Goal: Transaction & Acquisition: Purchase product/service

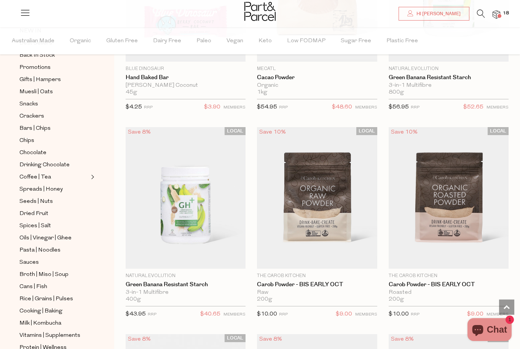
scroll to position [92, 0]
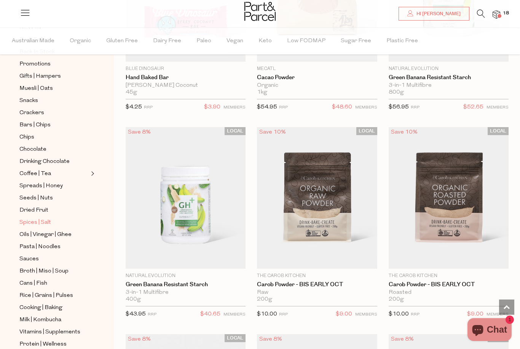
click at [24, 218] on span "Spices | Salt" at bounding box center [35, 222] width 32 height 9
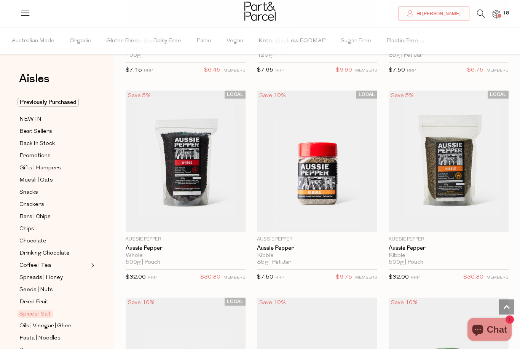
scroll to position [1055, 0]
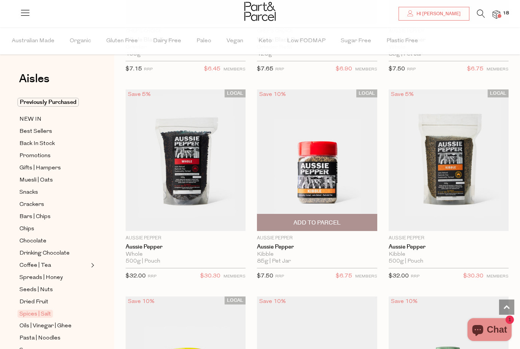
click at [360, 220] on span "Add To Parcel" at bounding box center [316, 222] width 115 height 16
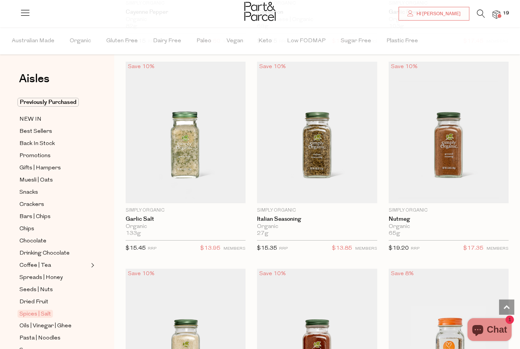
scroll to position [1707, 0]
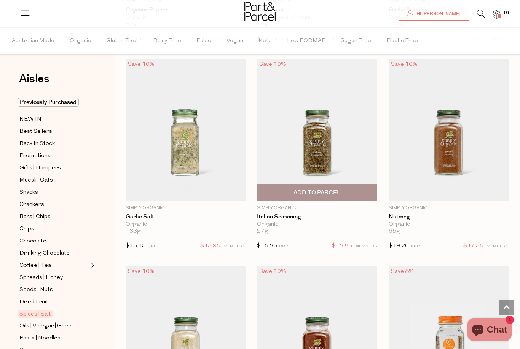
click at [353, 188] on span "Add To Parcel" at bounding box center [316, 192] width 115 height 16
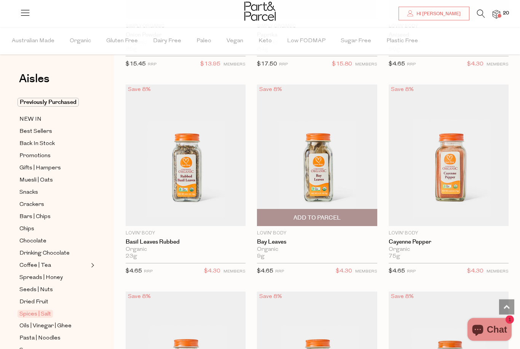
scroll to position [2096, 0]
click at [351, 215] on span "Add To Parcel" at bounding box center [316, 217] width 115 height 16
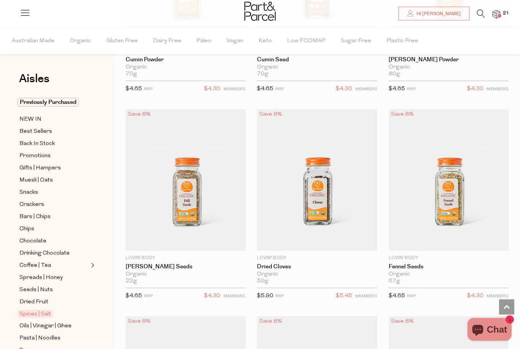
scroll to position [2695, 0]
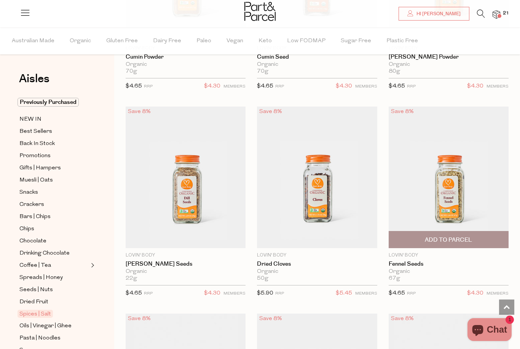
click at [480, 237] on span "Add To Parcel" at bounding box center [448, 239] width 115 height 16
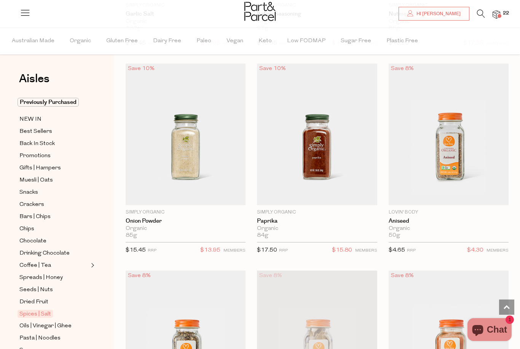
scroll to position [1909, 0]
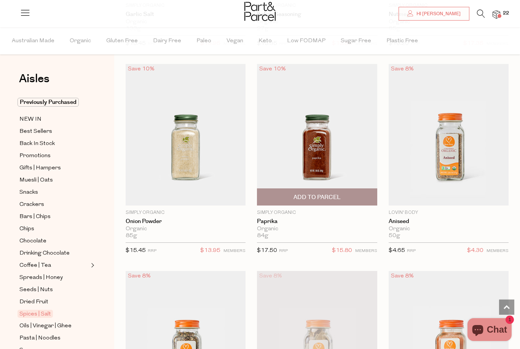
click at [348, 191] on span "Add To Parcel" at bounding box center [316, 197] width 115 height 16
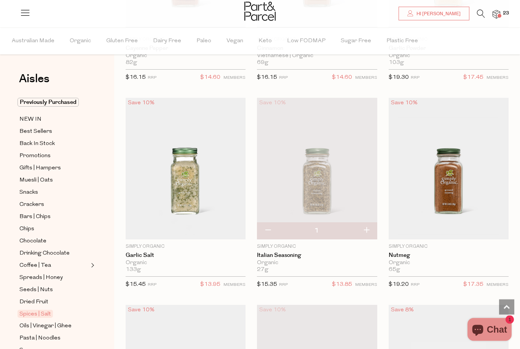
scroll to position [1669, 0]
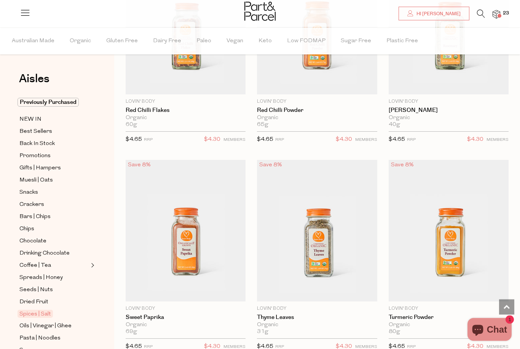
scroll to position [3472, 0]
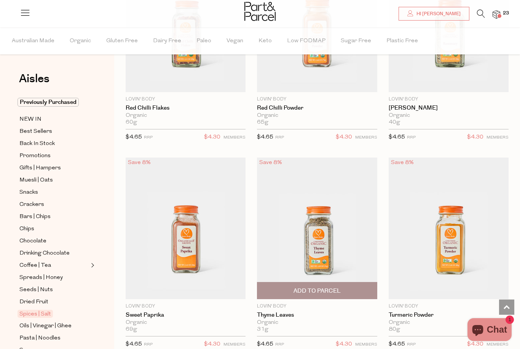
click at [347, 286] on span "Add To Parcel" at bounding box center [316, 290] width 115 height 16
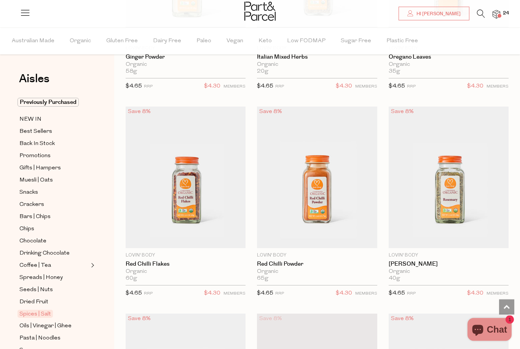
scroll to position [3316, 0]
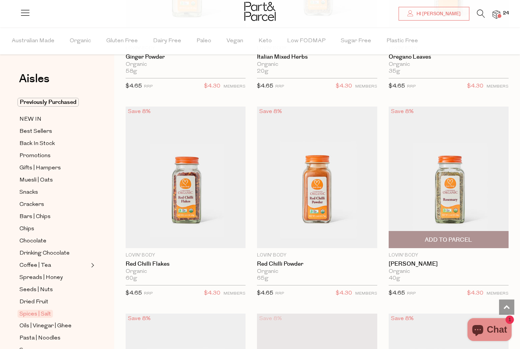
click at [488, 237] on span "Add To Parcel" at bounding box center [448, 239] width 115 height 16
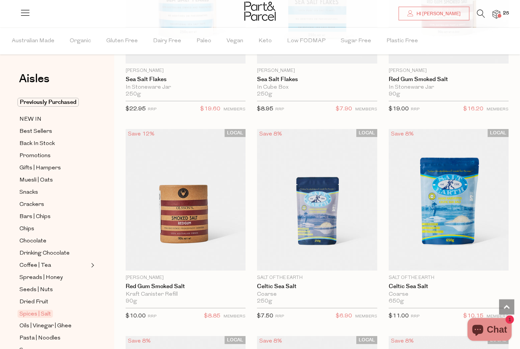
scroll to position [184, 0]
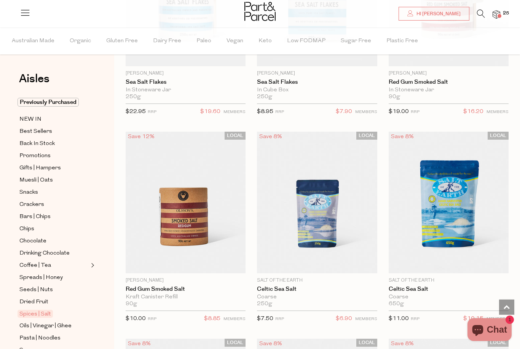
click at [485, 12] on icon at bounding box center [481, 14] width 8 height 8
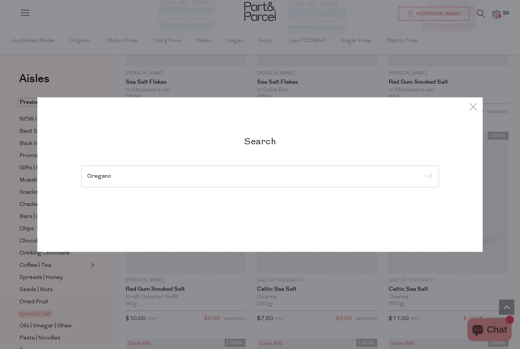
type input "Oregano"
click at [427, 177] on input "submit" at bounding box center [426, 176] width 11 height 11
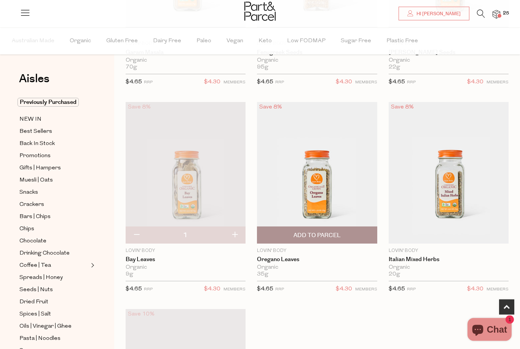
scroll to position [190, 0]
click at [351, 235] on span "Add To Parcel" at bounding box center [316, 235] width 115 height 16
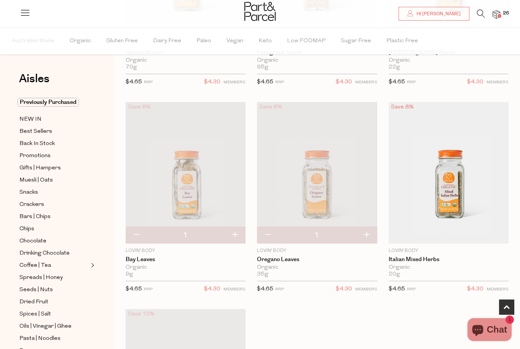
click at [366, 233] on button "button" at bounding box center [367, 235] width 22 height 17
type input "2"
click at [485, 11] on icon at bounding box center [481, 14] width 8 height 8
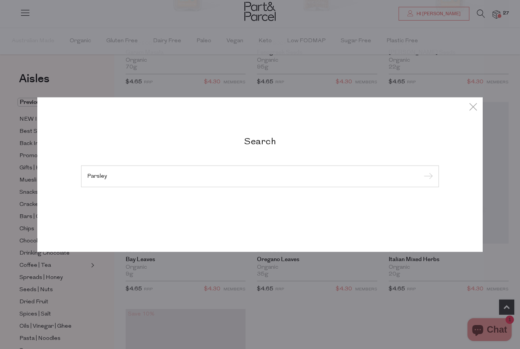
type input "Parsley"
click at [427, 182] on input "submit" at bounding box center [426, 176] width 11 height 11
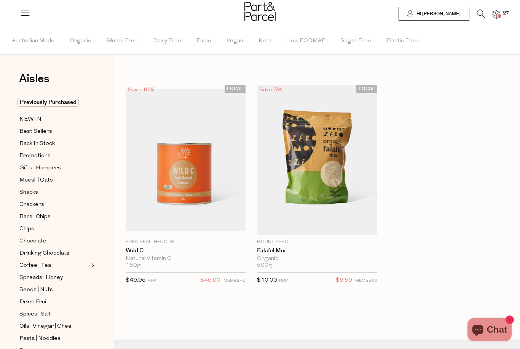
click at [481, 12] on li at bounding box center [477, 16] width 16 height 12
click at [485, 11] on icon at bounding box center [481, 14] width 8 height 8
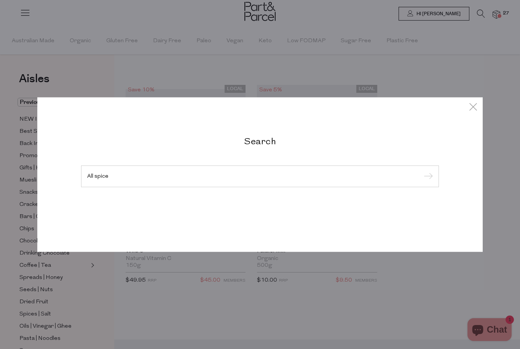
type input "All spice"
click at [427, 177] on input "submit" at bounding box center [426, 176] width 11 height 11
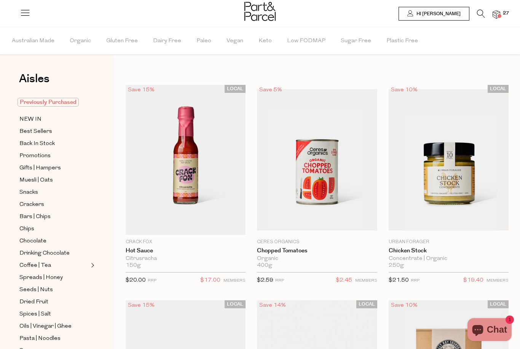
click at [43, 104] on span "Previously Purchased" at bounding box center [48, 102] width 61 height 9
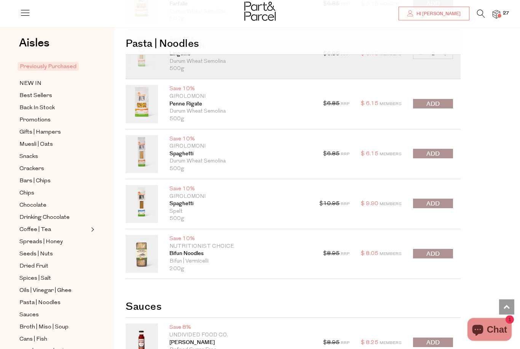
scroll to position [4909, 0]
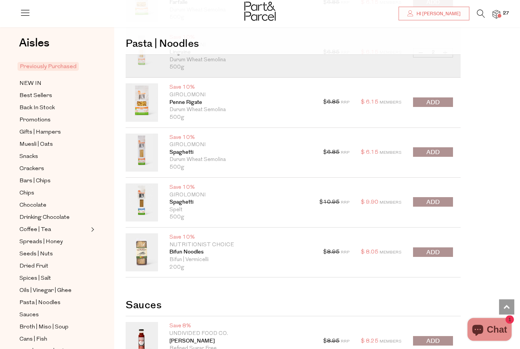
click at [444, 248] on button "submit" at bounding box center [433, 253] width 40 height 10
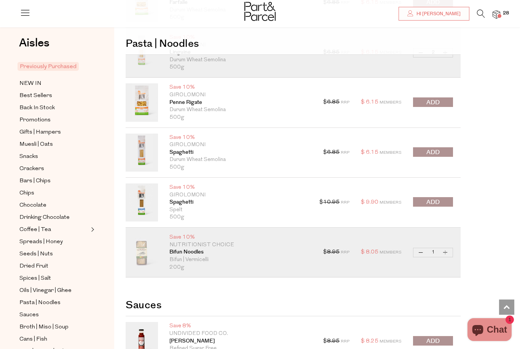
click at [449, 248] on button "Increase Bifun Noodles" at bounding box center [445, 252] width 9 height 9
type input "2"
click at [422, 248] on button "Decrease Bifun Noodles" at bounding box center [420, 252] width 9 height 9
type input "1"
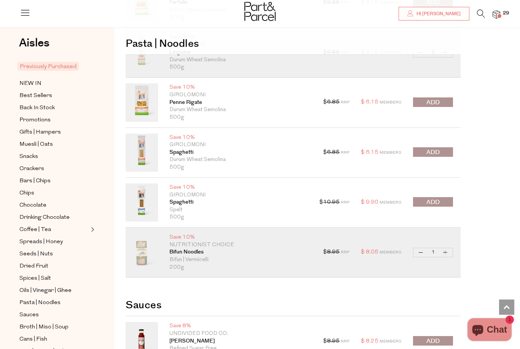
type input "1"
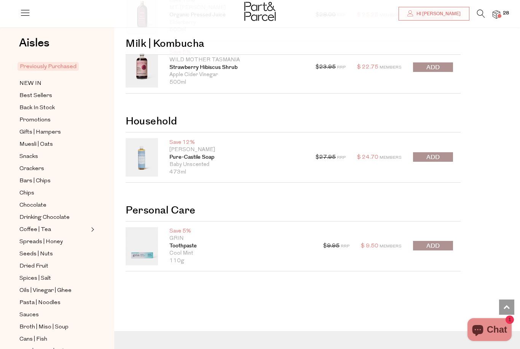
scroll to position [6980, 0]
click at [183, 243] on link "Toothpaste" at bounding box center [240, 247] width 142 height 8
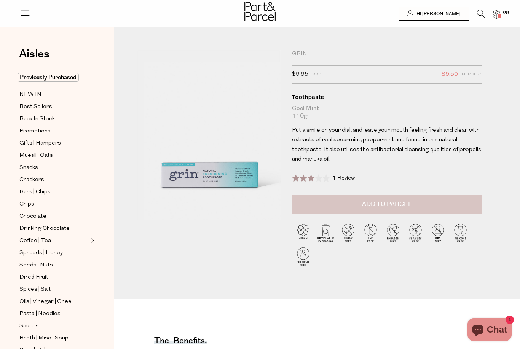
click at [456, 203] on button "Add to Parcel" at bounding box center [387, 204] width 190 height 19
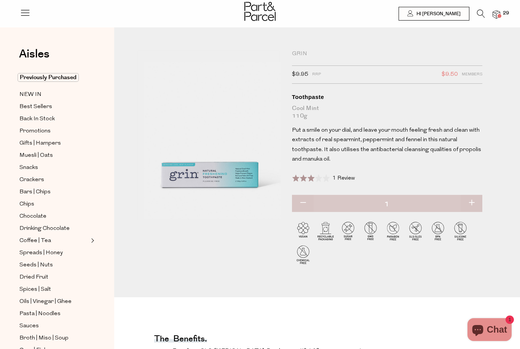
click at [471, 202] on button "button" at bounding box center [472, 203] width 22 height 17
type input "2"
click at [500, 11] on img at bounding box center [497, 14] width 8 height 9
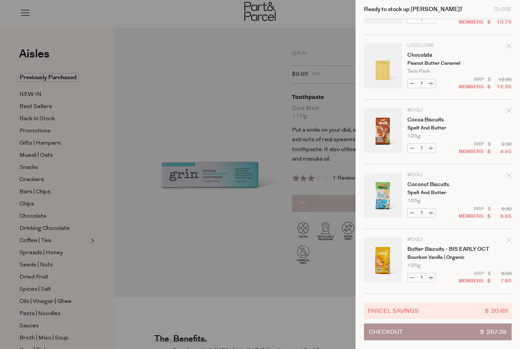
scroll to position [1408, 0]
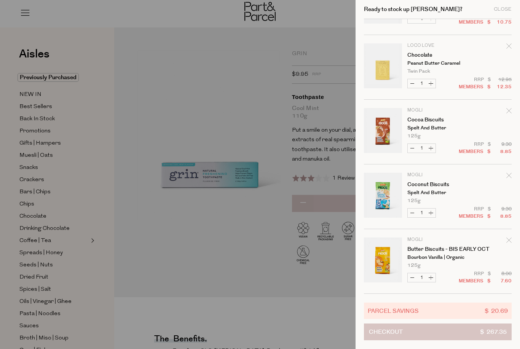
click at [442, 332] on button "Checkout $ 267.35" at bounding box center [438, 332] width 148 height 17
